Goal: Information Seeking & Learning: Learn about a topic

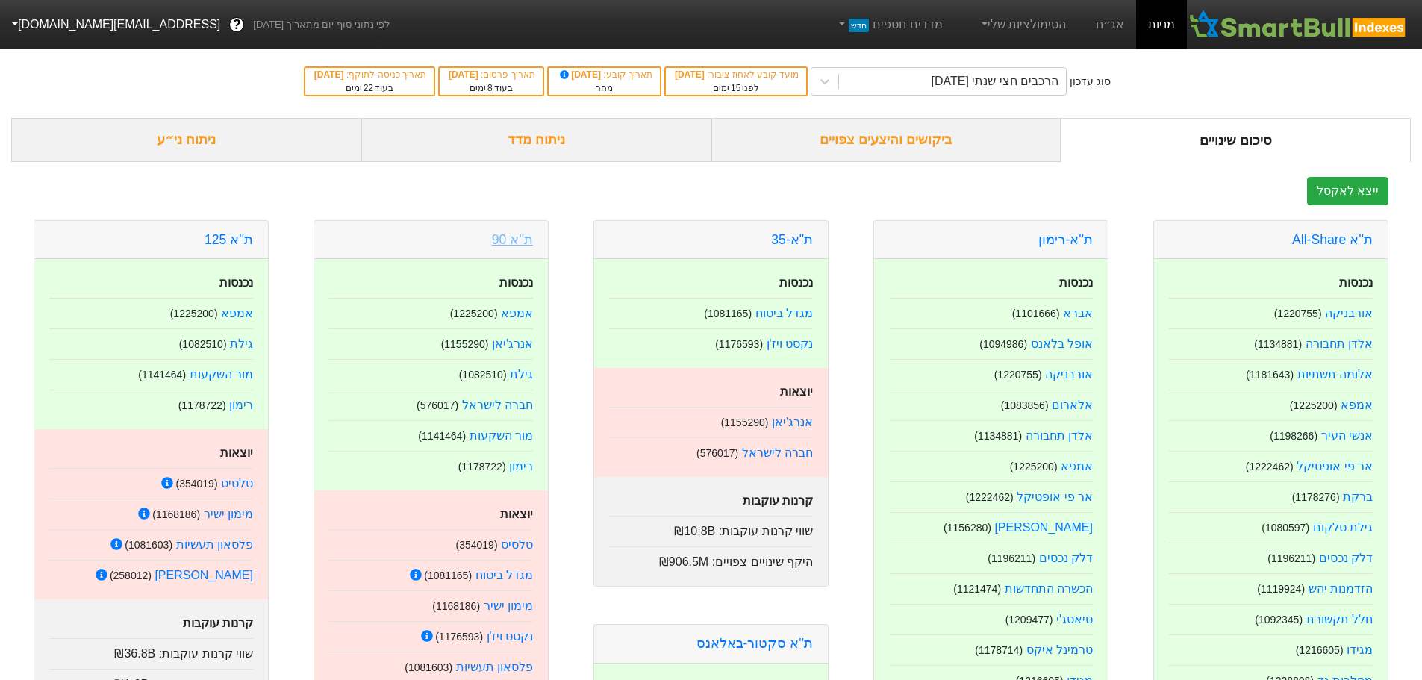
click at [508, 245] on link "ת''א 90" at bounding box center [512, 239] width 41 height 15
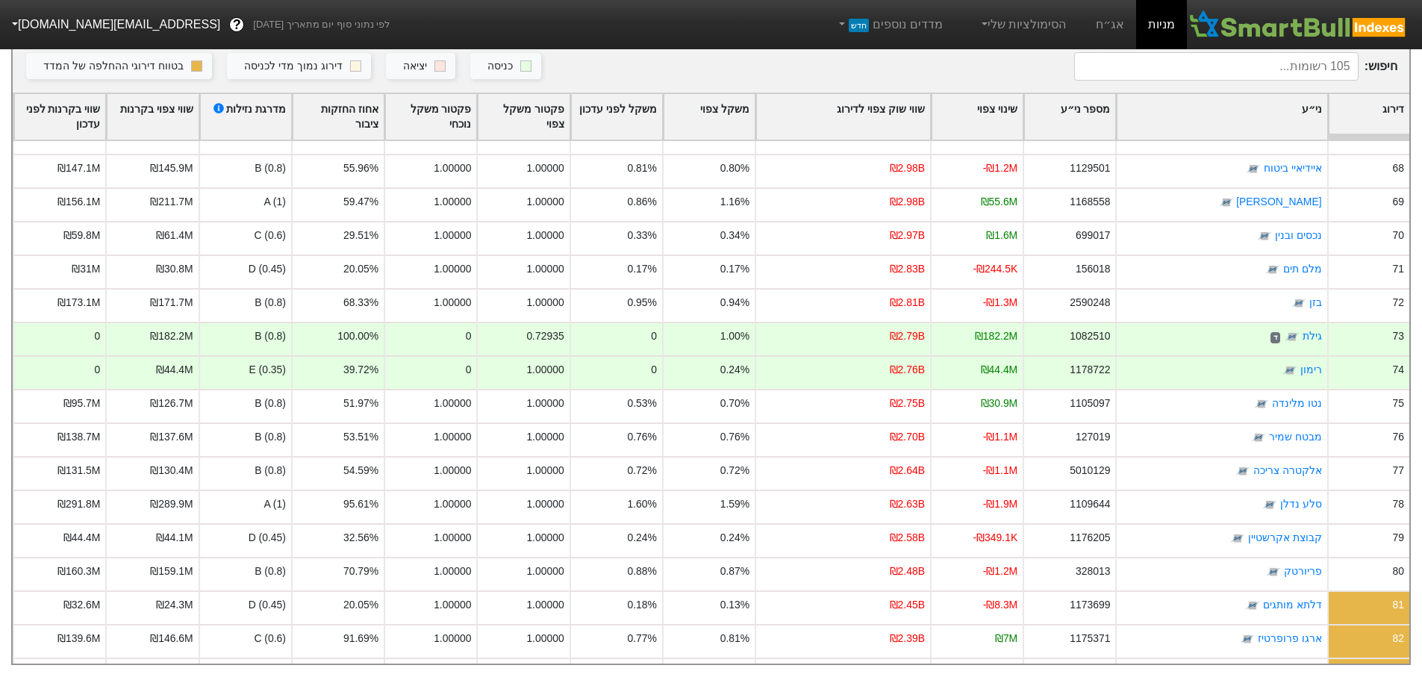
scroll to position [2183, 0]
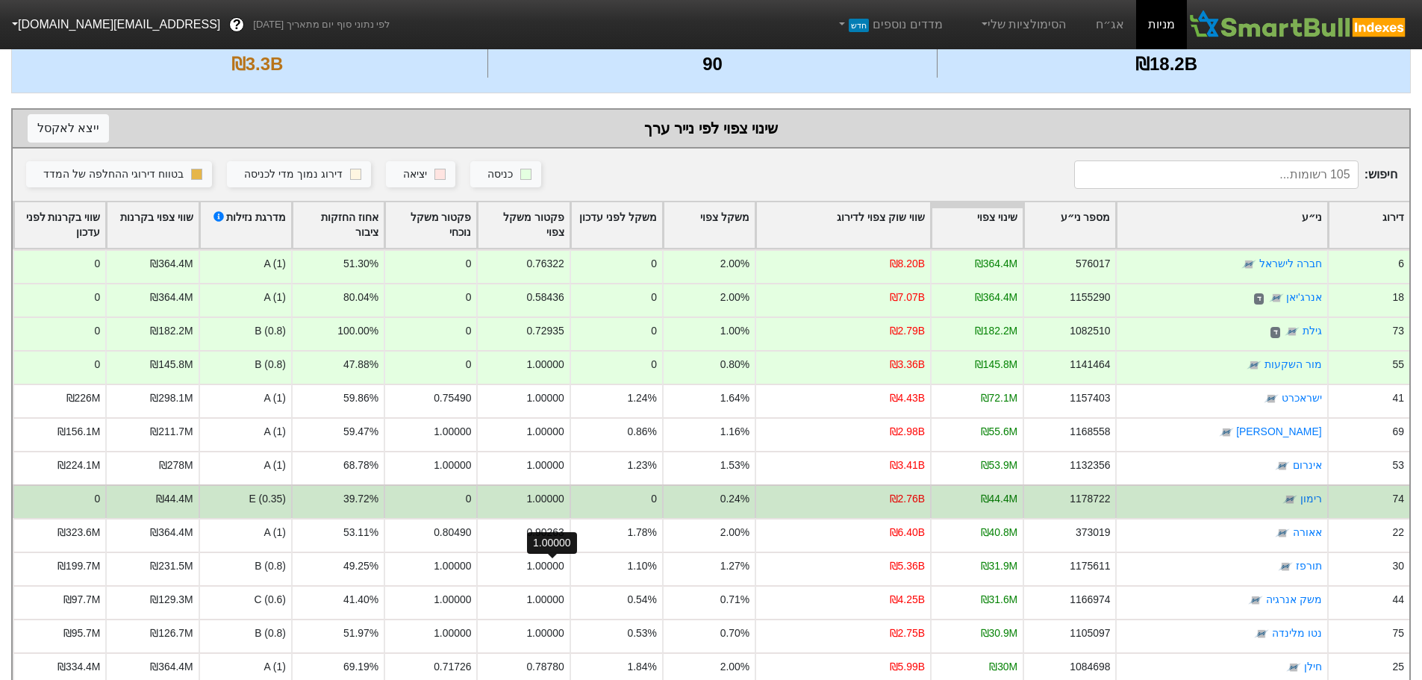
scroll to position [314, 0]
